Goal: Task Accomplishment & Management: Manage account settings

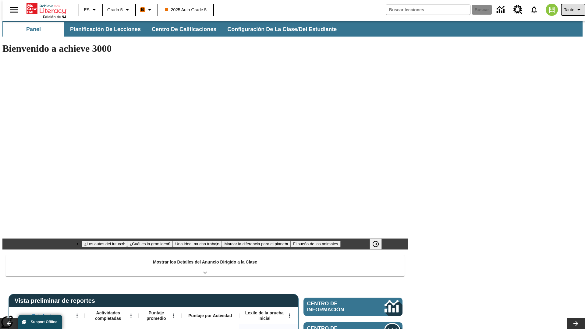
click at [570, 10] on span "Tauto" at bounding box center [569, 10] width 10 height 6
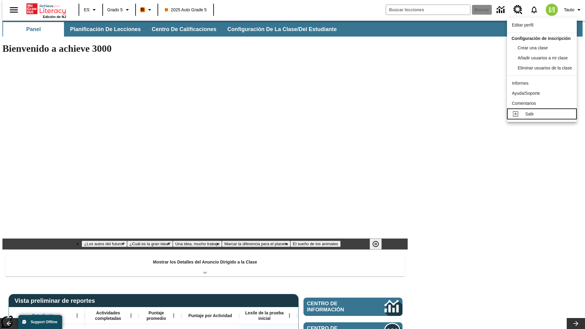
click at [544, 117] on div "Salir" at bounding box center [548, 114] width 47 height 6
